Goal: Answer question/provide support: Participate in discussion

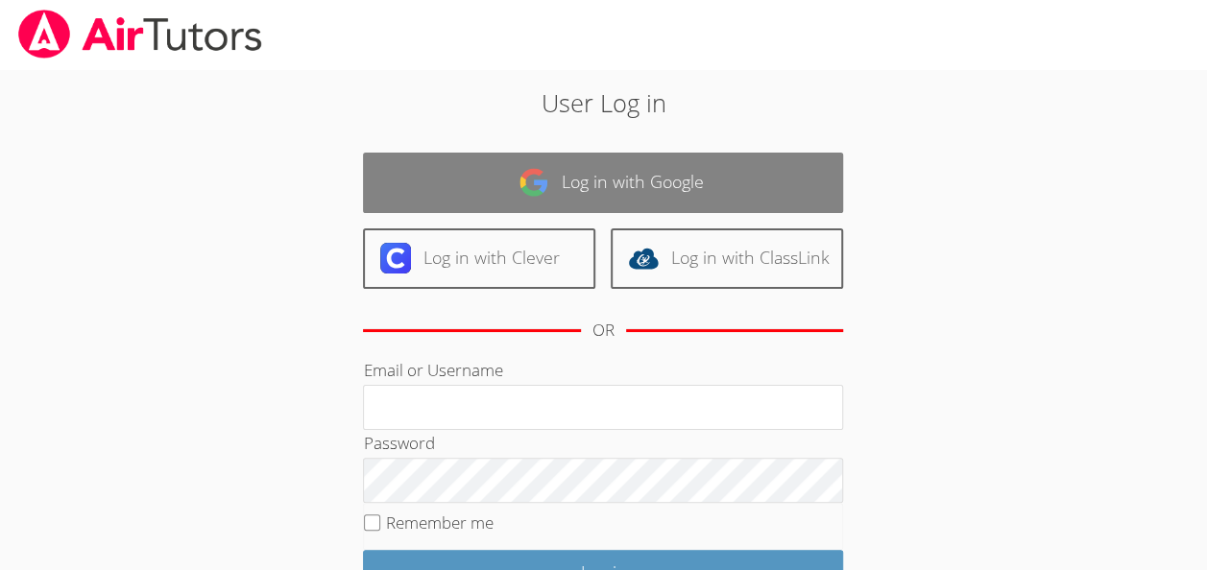
click at [786, 163] on link "Log in with Google" at bounding box center [603, 183] width 480 height 60
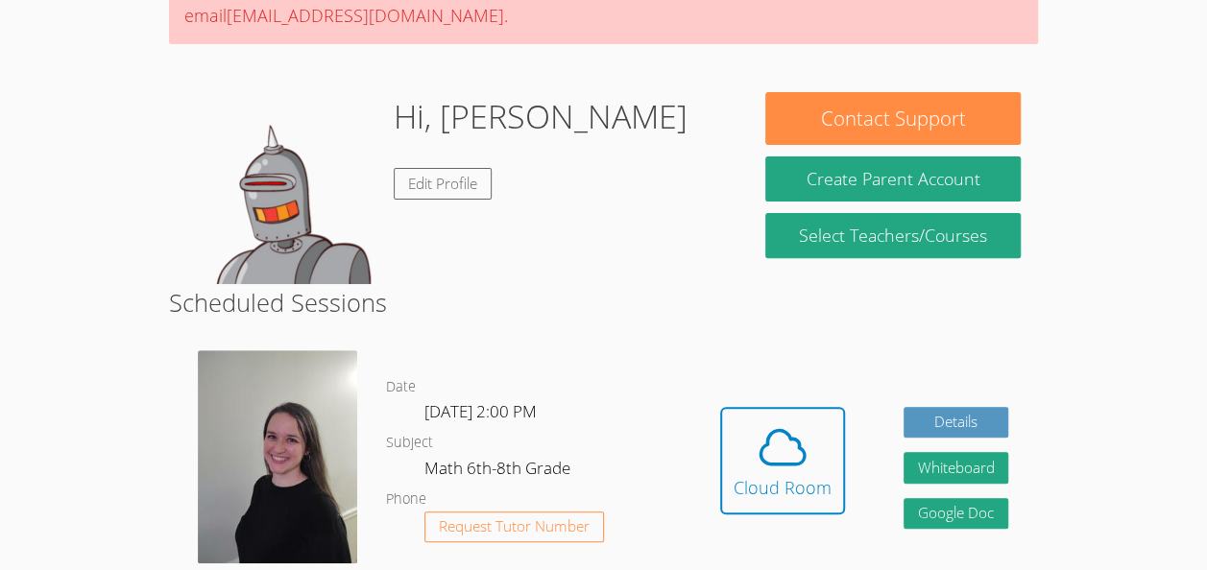
scroll to position [222, 0]
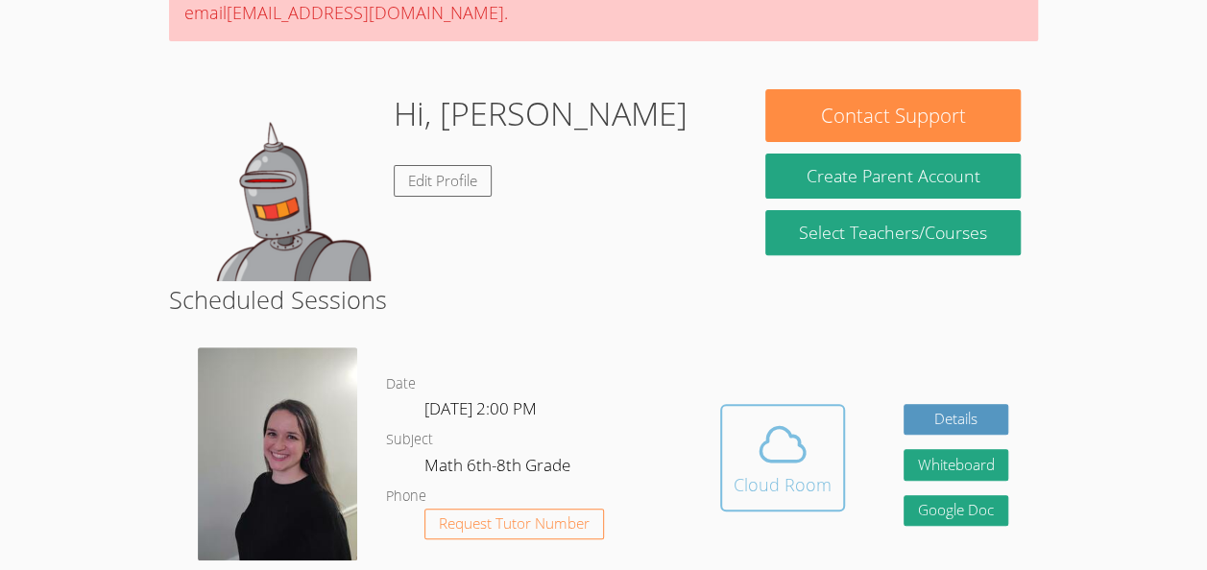
click at [762, 418] on icon at bounding box center [783, 445] width 54 height 54
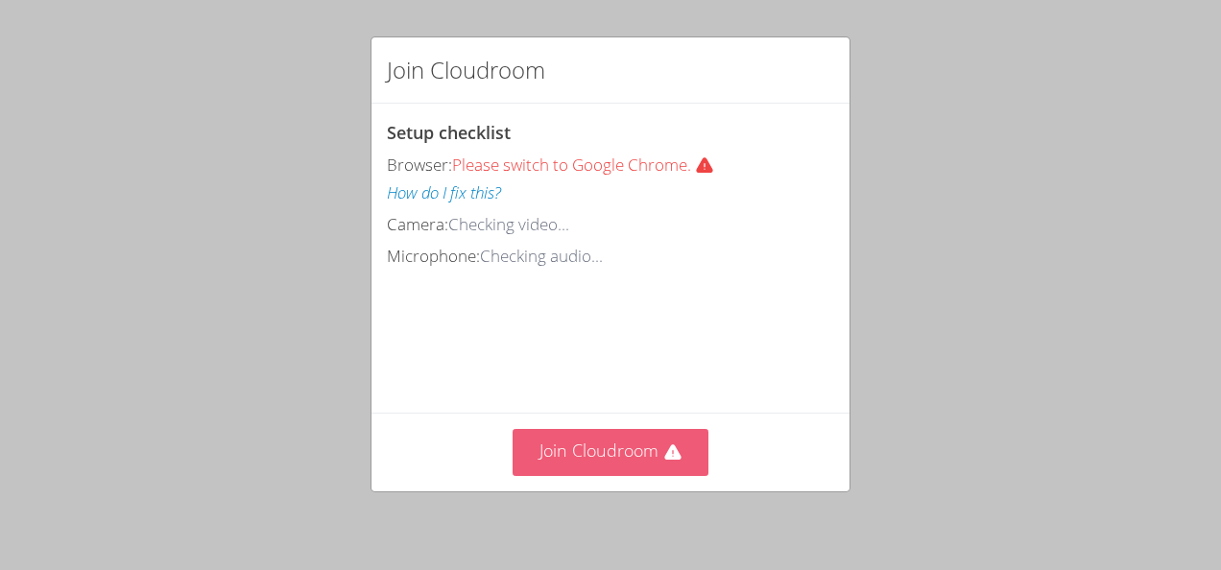
click at [681, 457] on button "Join Cloudroom" at bounding box center [611, 452] width 197 height 47
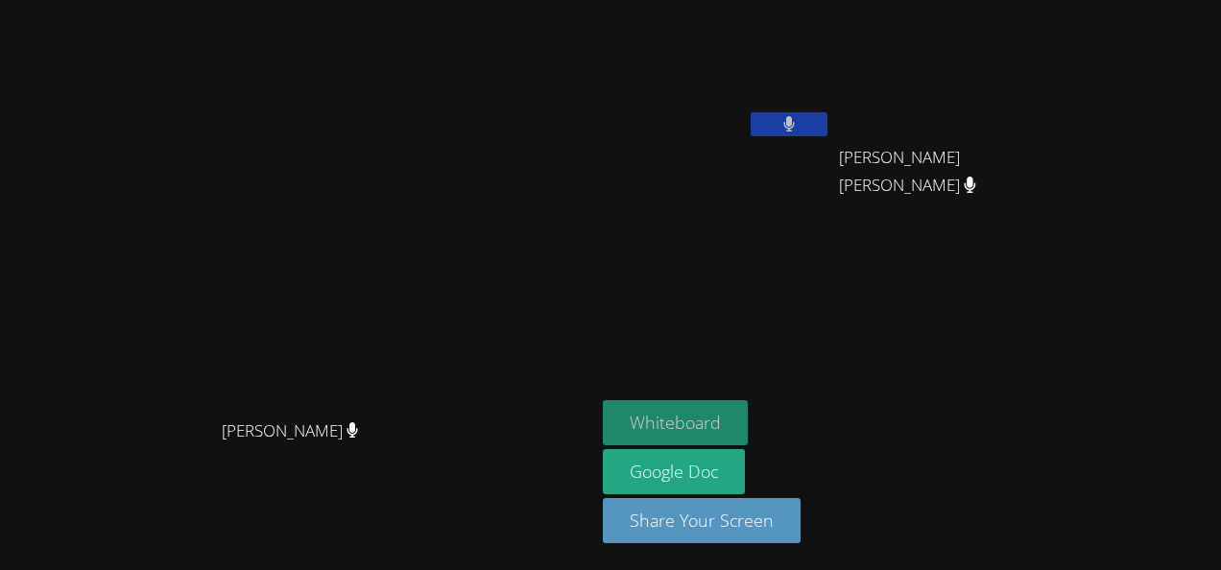
click at [748, 416] on button "Whiteboard" at bounding box center [675, 422] width 145 height 45
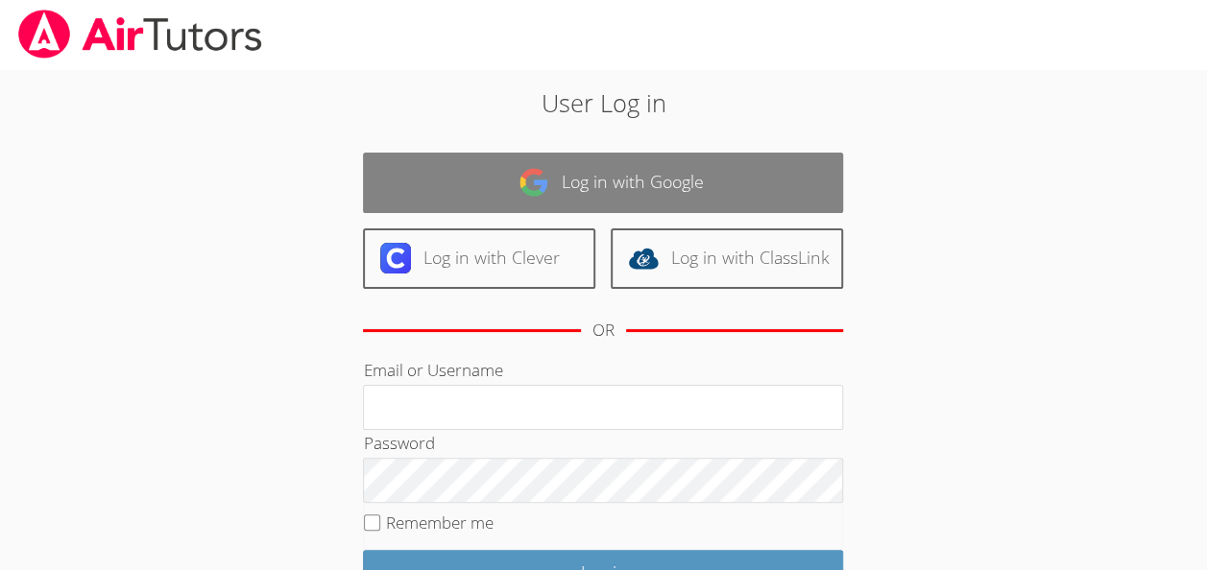
click at [511, 194] on link "Log in with Google" at bounding box center [603, 183] width 480 height 60
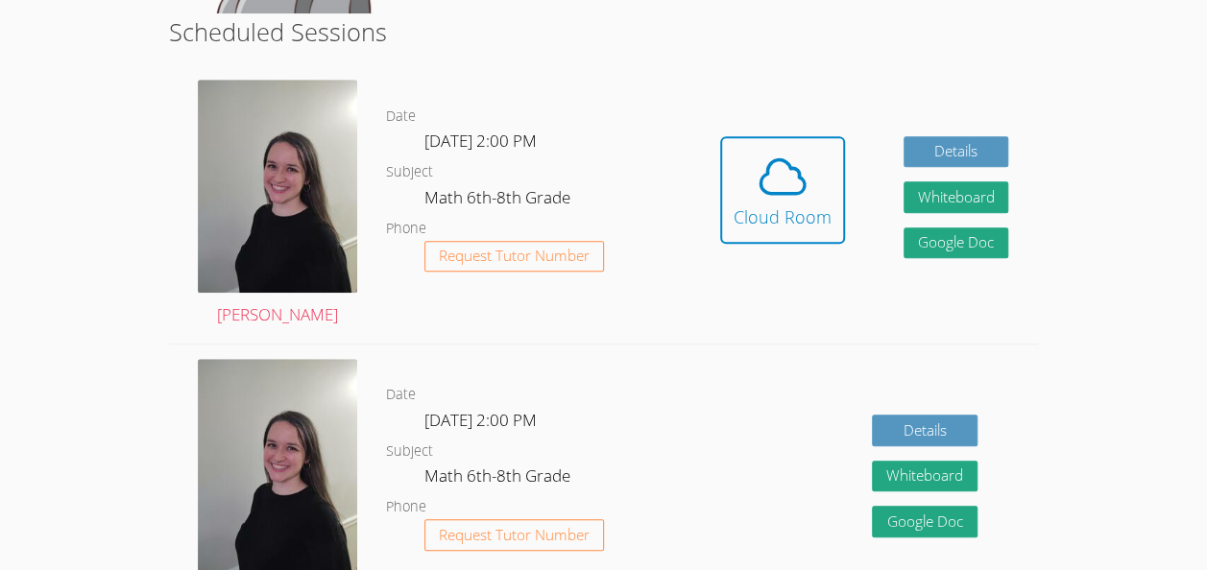
scroll to position [474, 0]
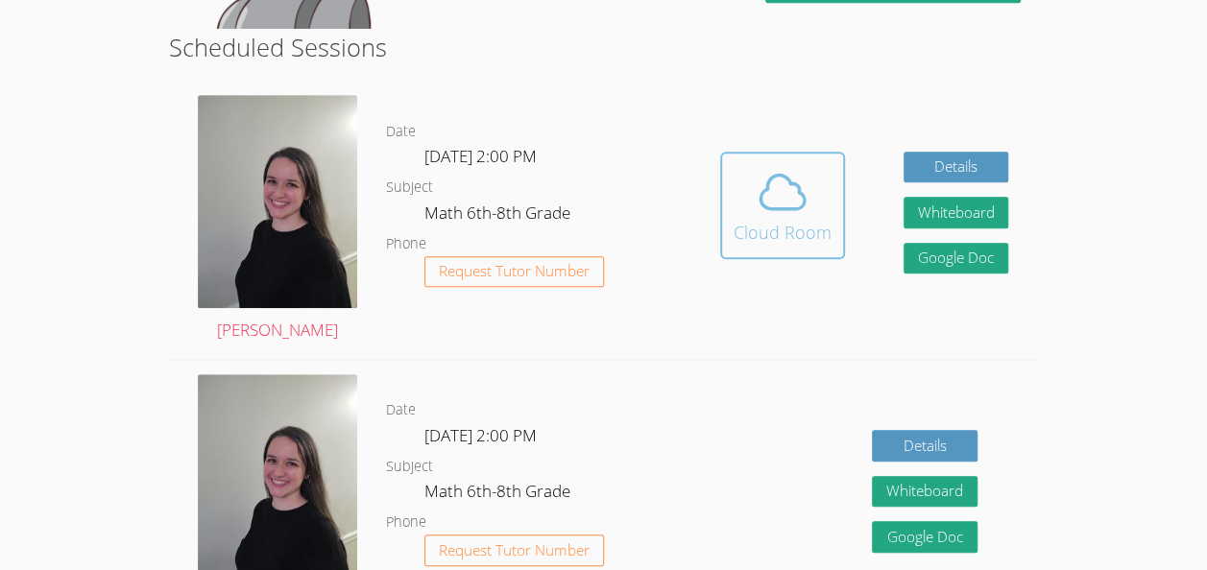
click at [810, 227] on div "Cloud Room" at bounding box center [782, 232] width 98 height 27
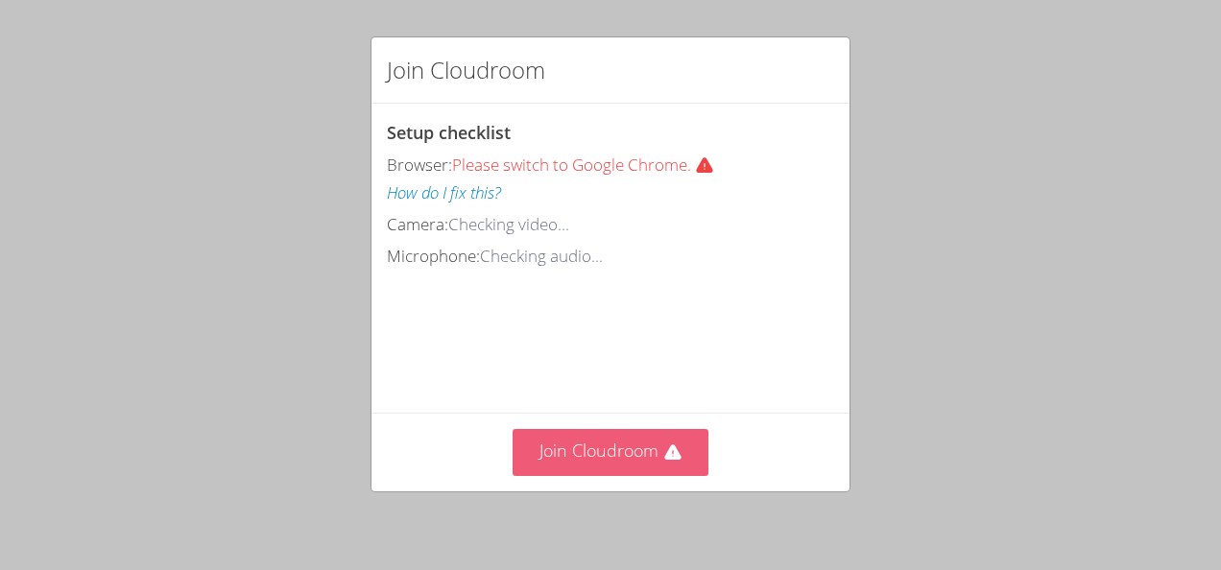
click at [593, 432] on button "Join Cloudroom" at bounding box center [611, 452] width 197 height 47
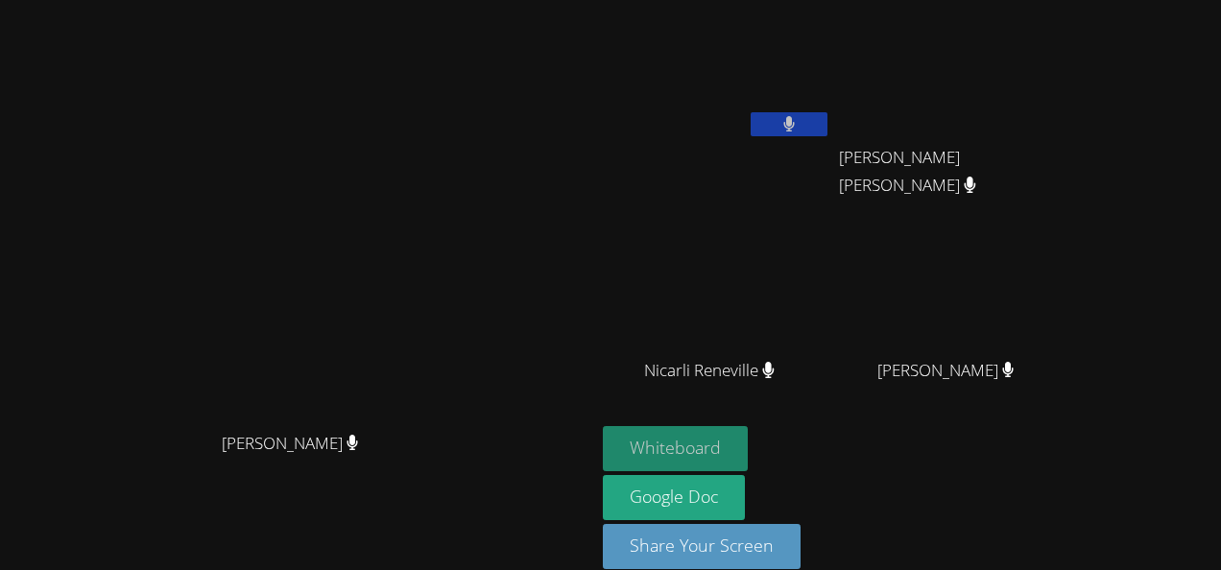
click at [748, 442] on button "Whiteboard" at bounding box center [675, 448] width 145 height 45
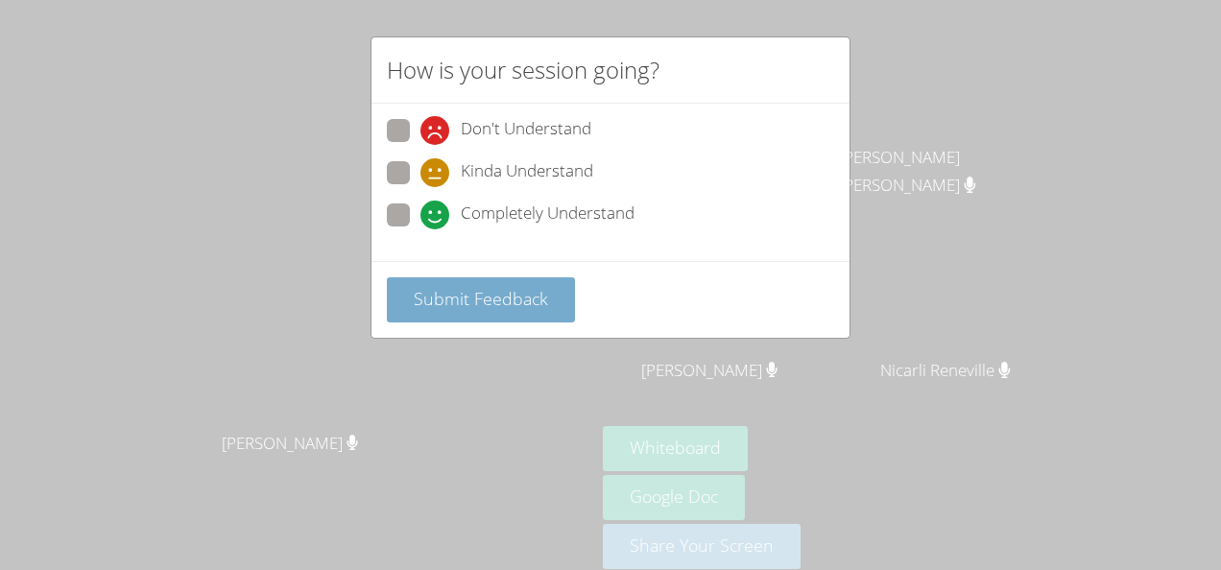
click at [485, 287] on span "Submit Feedback" at bounding box center [481, 298] width 134 height 23
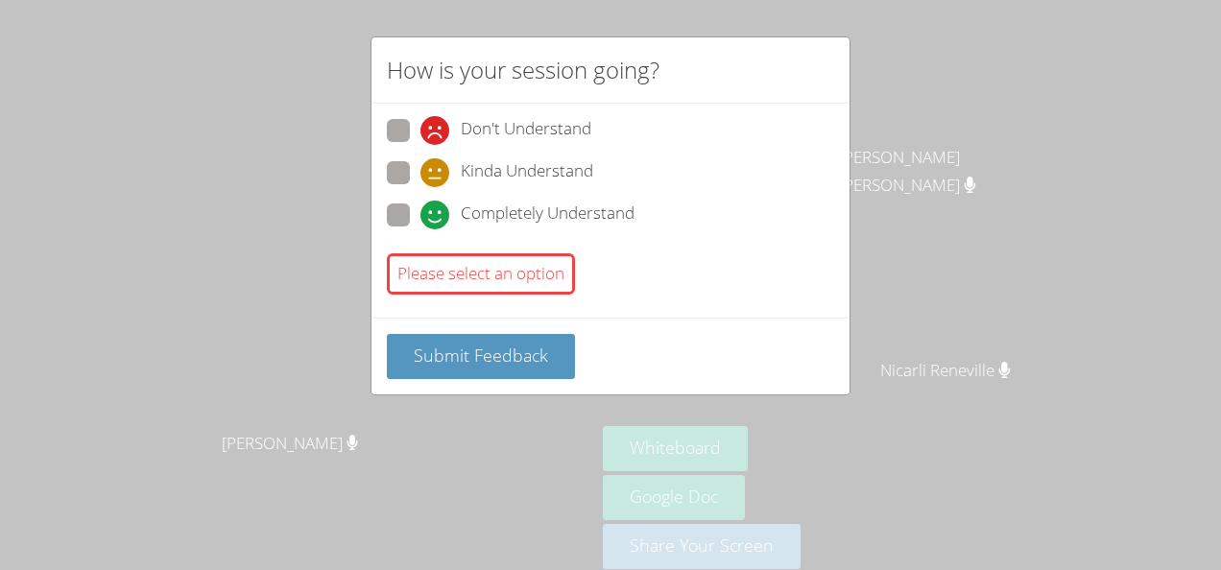
click at [420, 229] on span at bounding box center [420, 229] width 0 height 0
click at [420, 208] on input "Completely Understand" at bounding box center [428, 212] width 16 height 16
radio input "true"
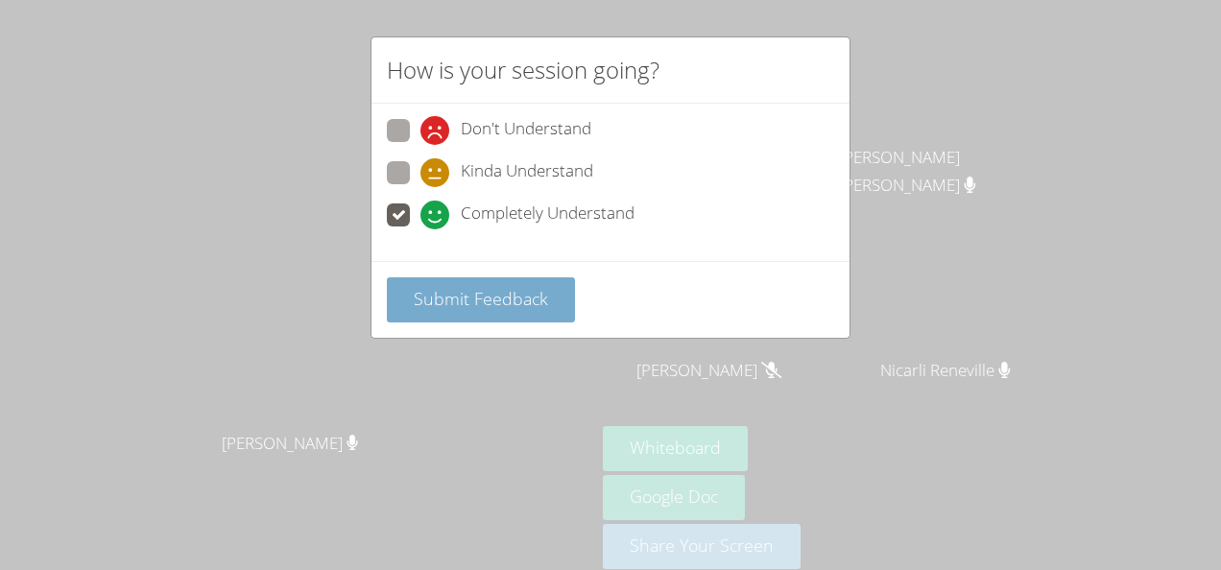
click at [418, 287] on span "Submit Feedback" at bounding box center [481, 298] width 134 height 23
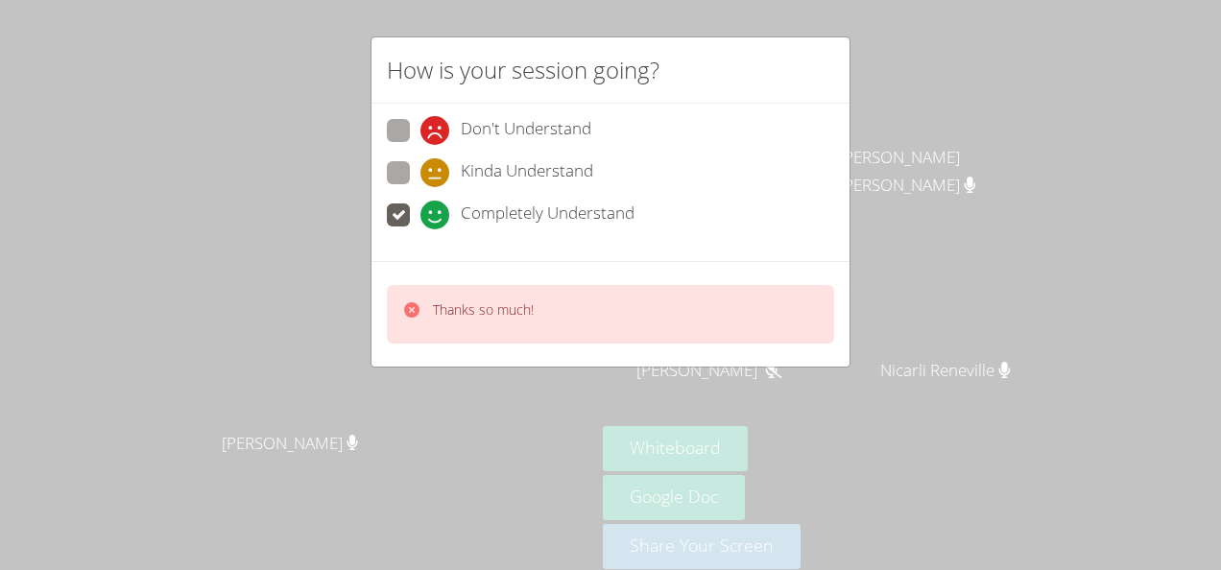
drag, startPoint x: 450, startPoint y: 297, endPoint x: 432, endPoint y: 275, distance: 28.6
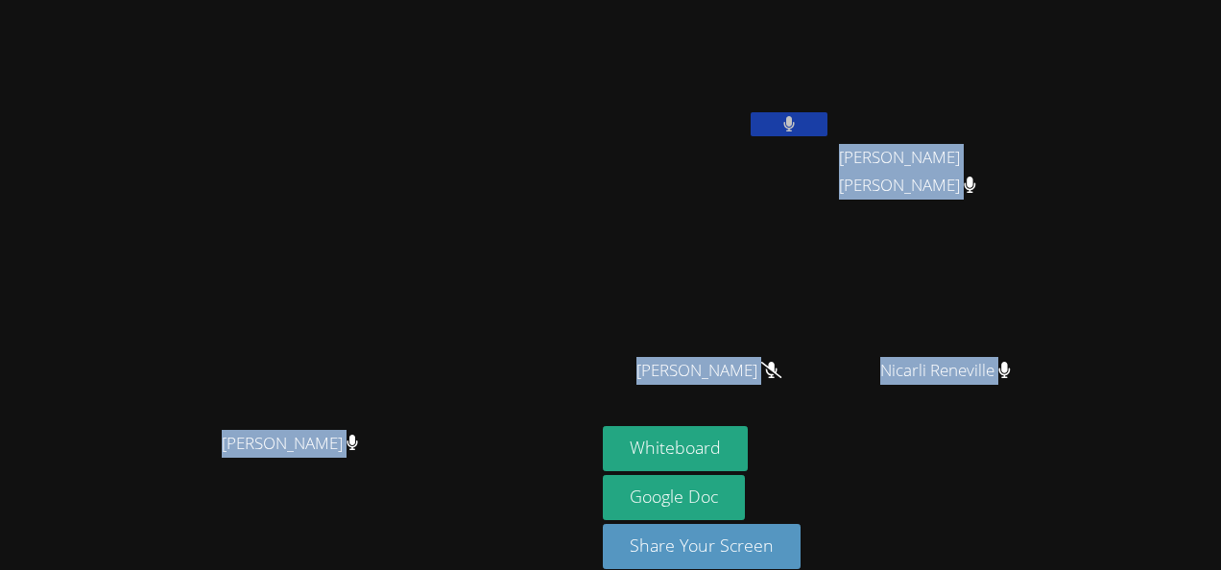
click at [442, 309] on video at bounding box center [298, 259] width 288 height 326
